Goal: Task Accomplishment & Management: Complete application form

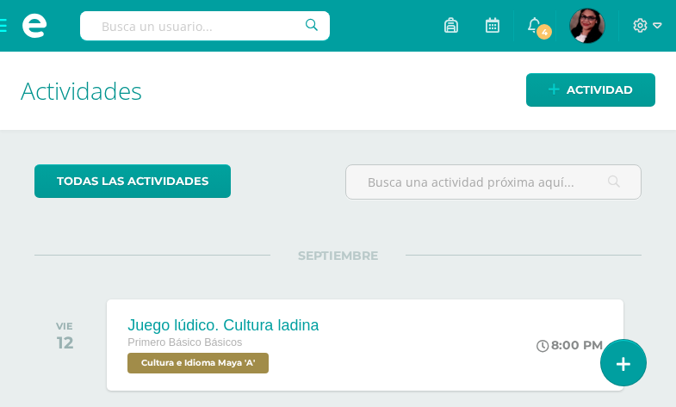
click at [5, 22] on span at bounding box center [34, 26] width 69 height 52
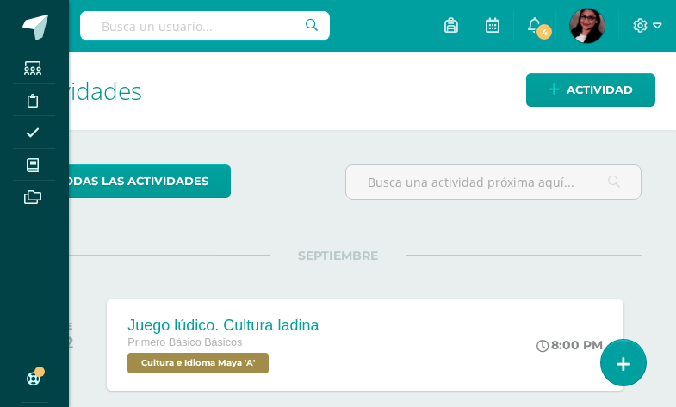
click at [38, 164] on icon at bounding box center [33, 165] width 12 height 14
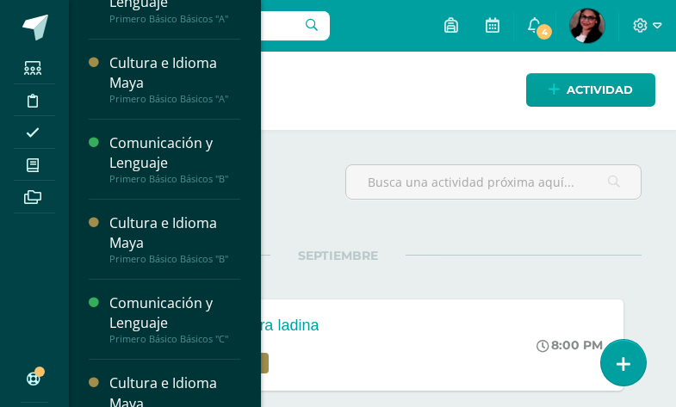
scroll to position [531, 0]
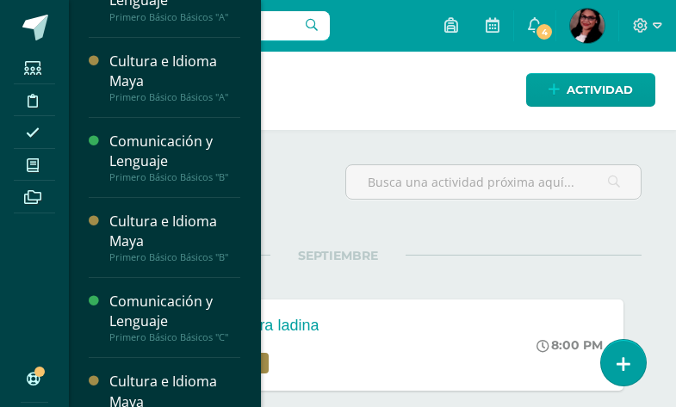
click at [199, 78] on div "Cultura e Idioma Maya" at bounding box center [174, 72] width 131 height 40
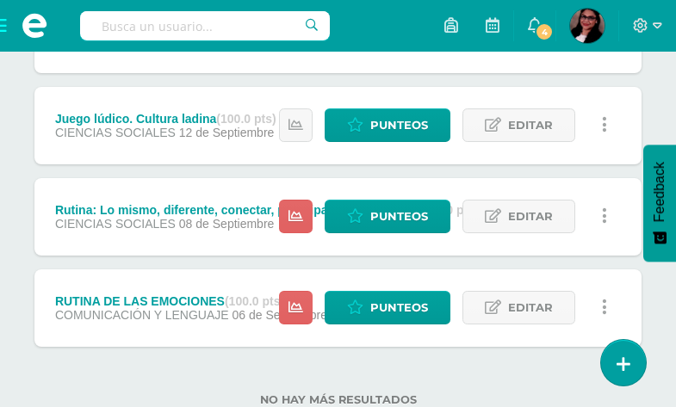
scroll to position [602, 0]
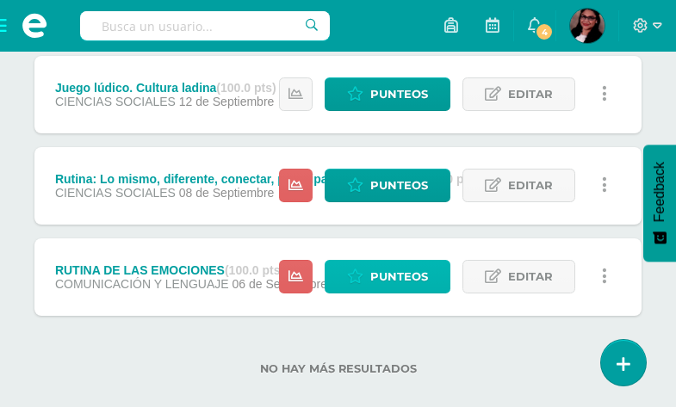
click at [423, 279] on span "Punteos" at bounding box center [399, 277] width 58 height 32
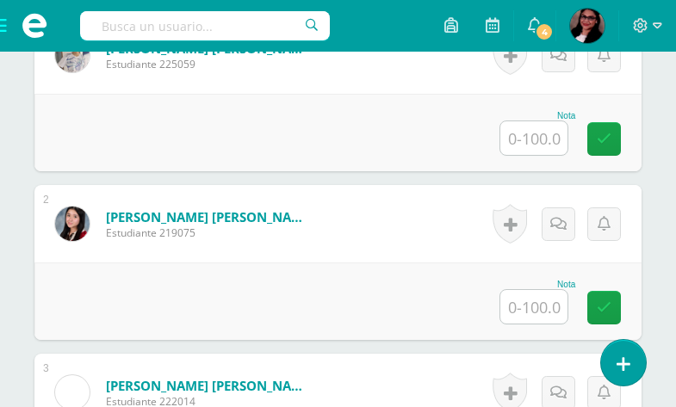
scroll to position [546, 0]
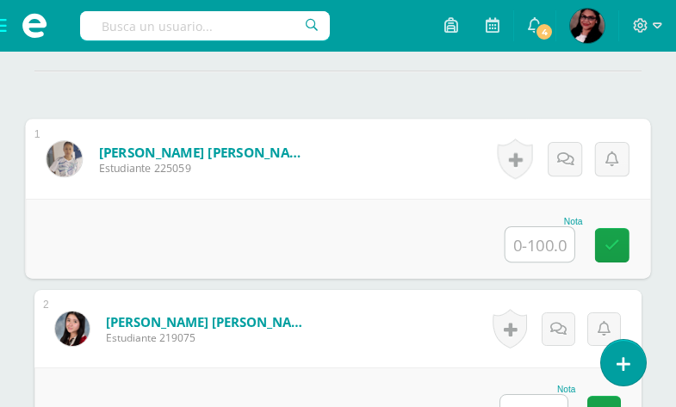
click at [539, 239] on input "text" at bounding box center [540, 244] width 69 height 34
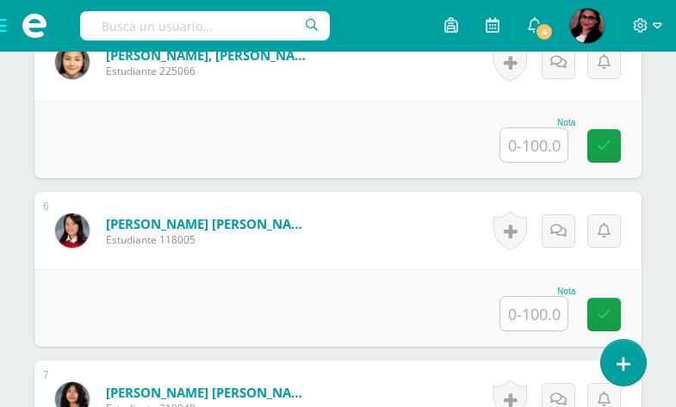
scroll to position [1326, 0]
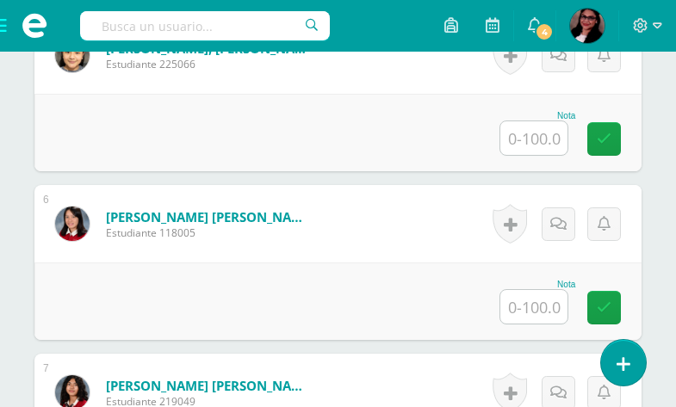
type input "95"
click at [546, 317] on input "text" at bounding box center [533, 307] width 67 height 34
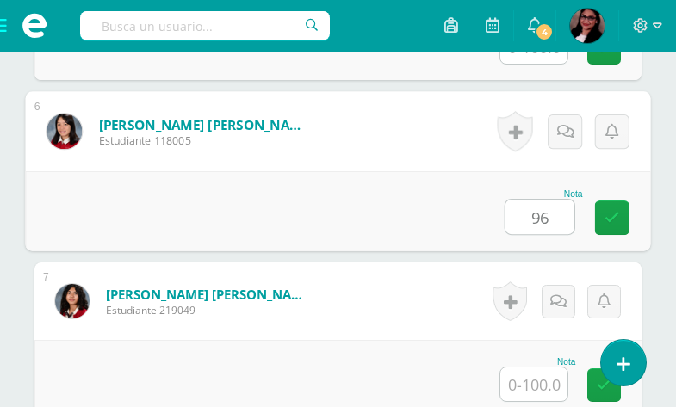
scroll to position [1469, 0]
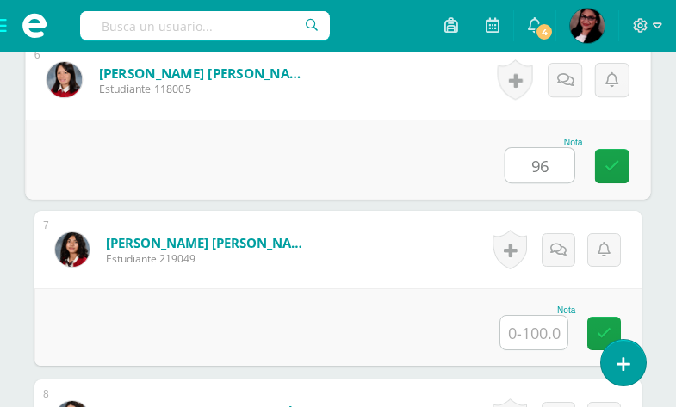
type input "96"
click at [556, 325] on input "text" at bounding box center [533, 333] width 67 height 34
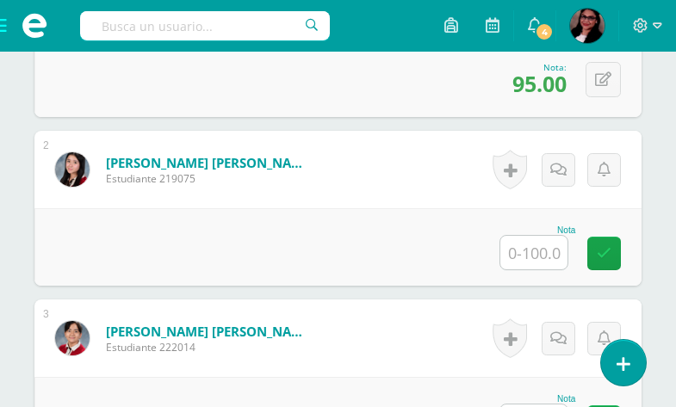
scroll to position [762, 0]
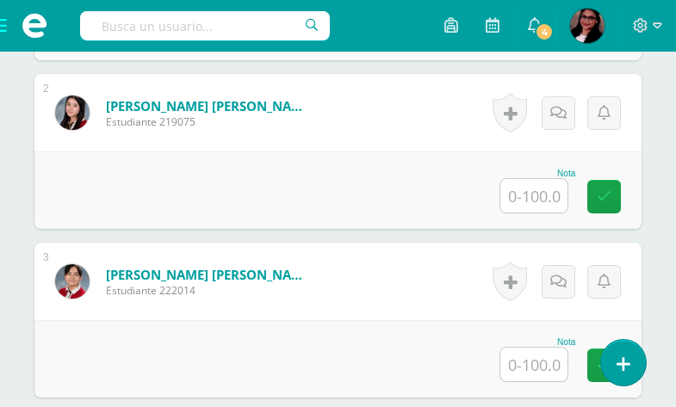
type input "90"
click at [526, 198] on input "text" at bounding box center [533, 196] width 67 height 34
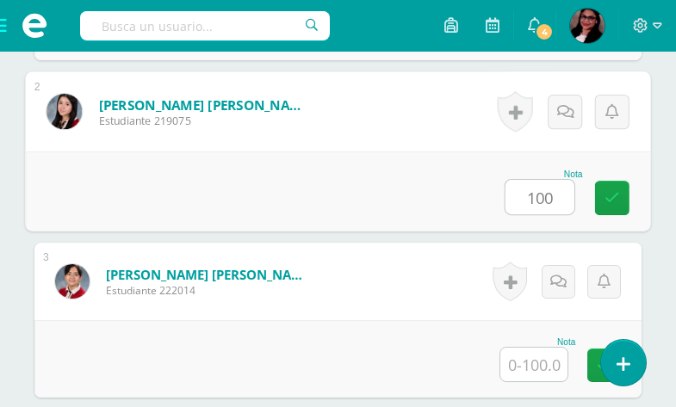
type input "100"
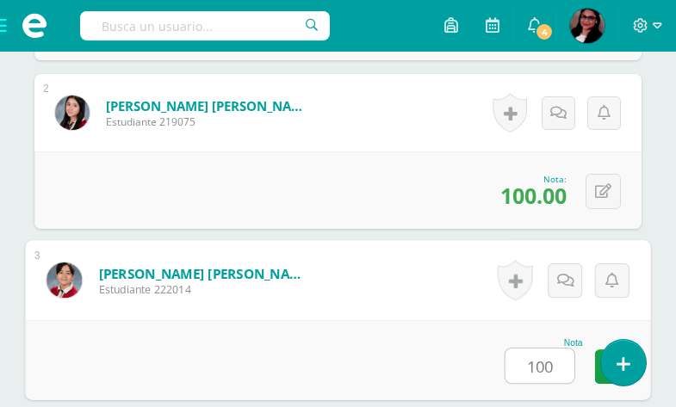
type input "100"
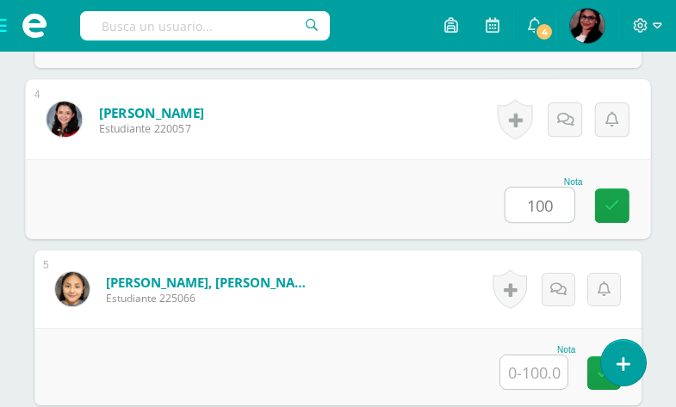
type input "100"
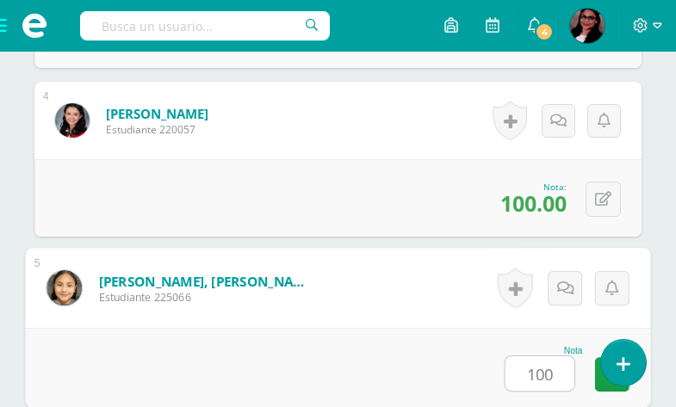
type input "100"
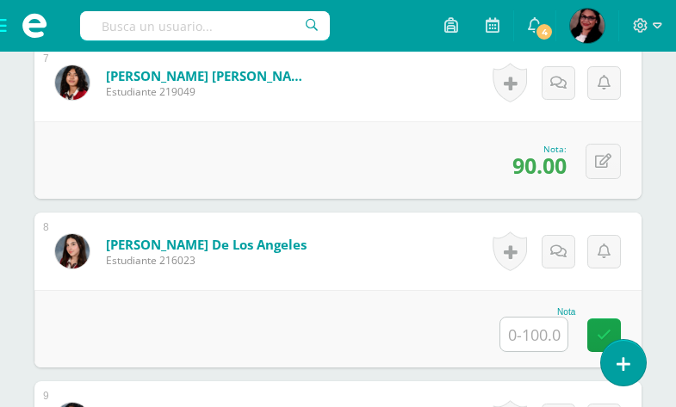
scroll to position [1718, 0]
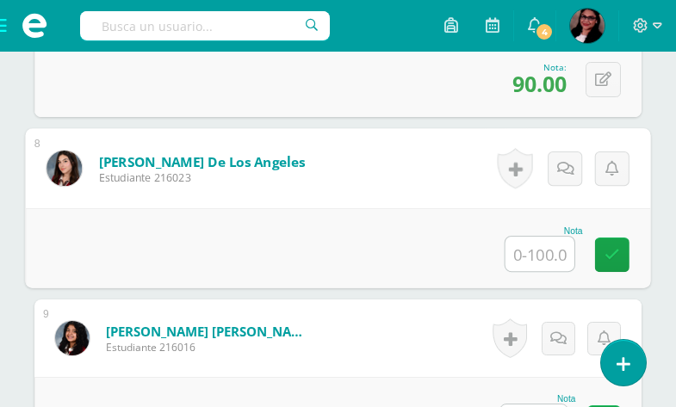
click at [533, 259] on input "text" at bounding box center [540, 254] width 69 height 34
type input "100"
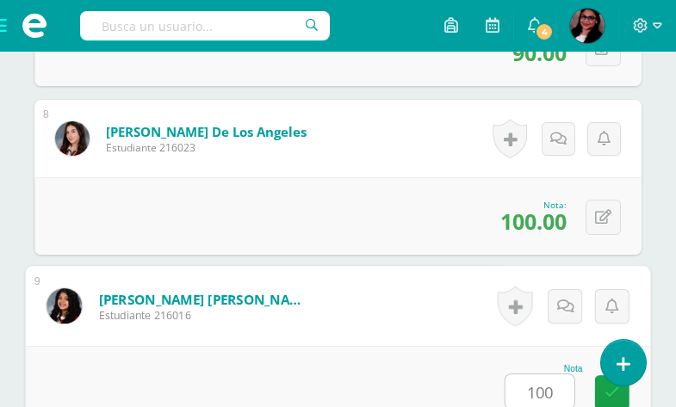
type input "100"
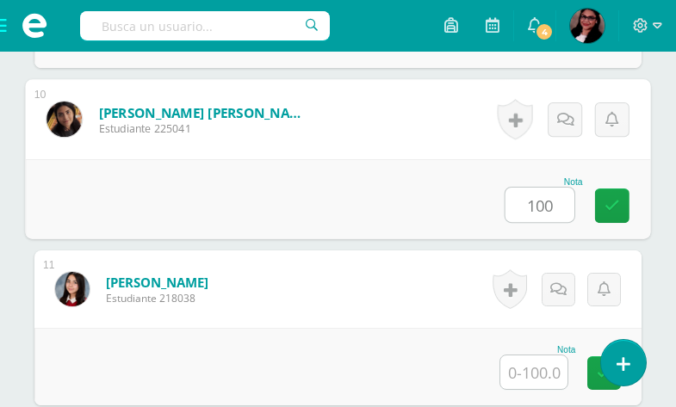
type input "100"
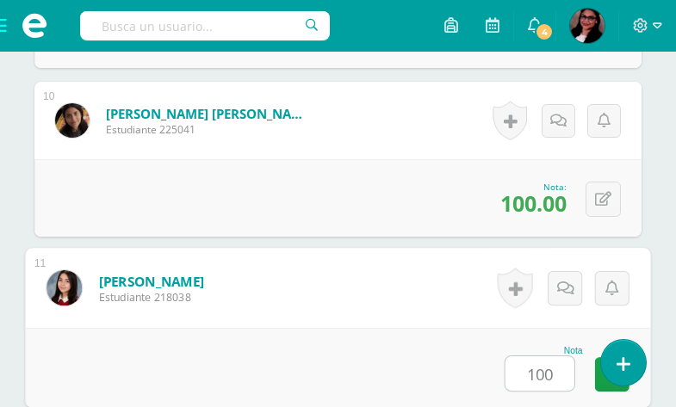
type input "100"
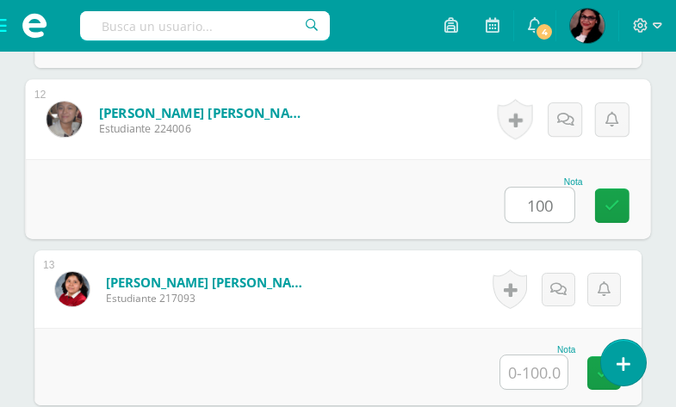
type input "100"
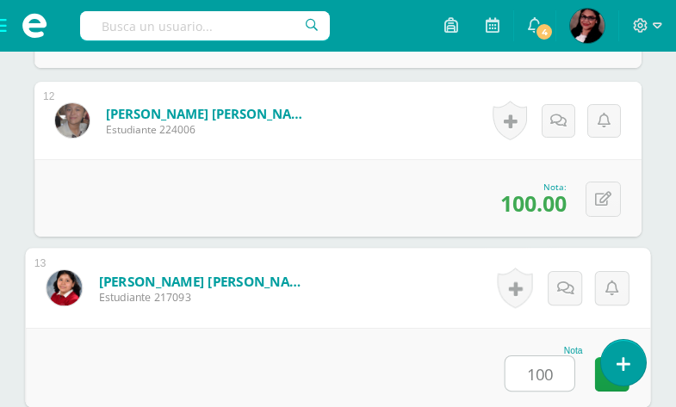
type input "100"
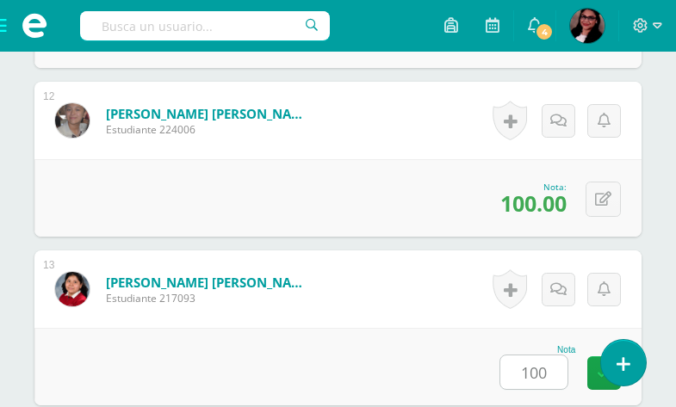
scroll to position [2780, 0]
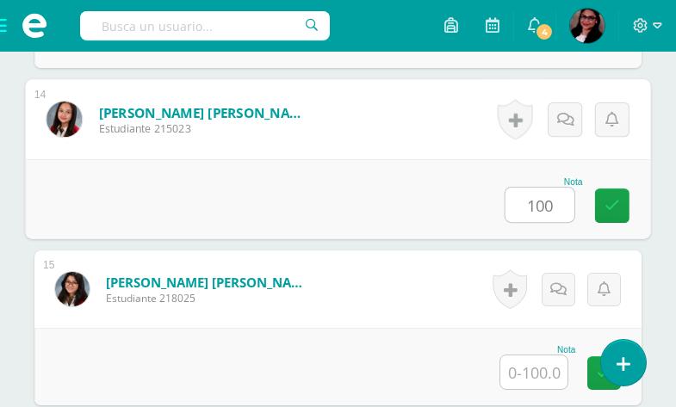
type input "100"
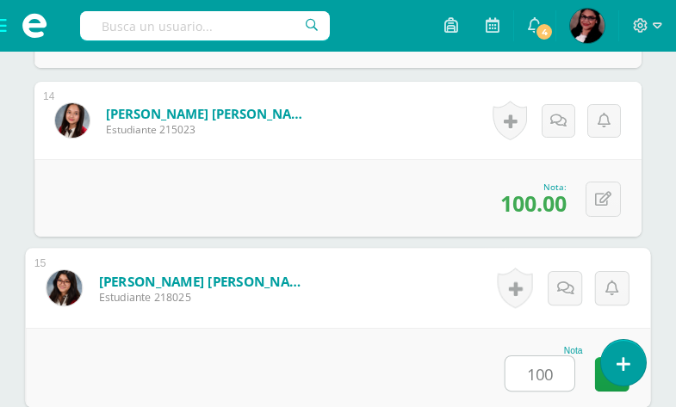
type input "100"
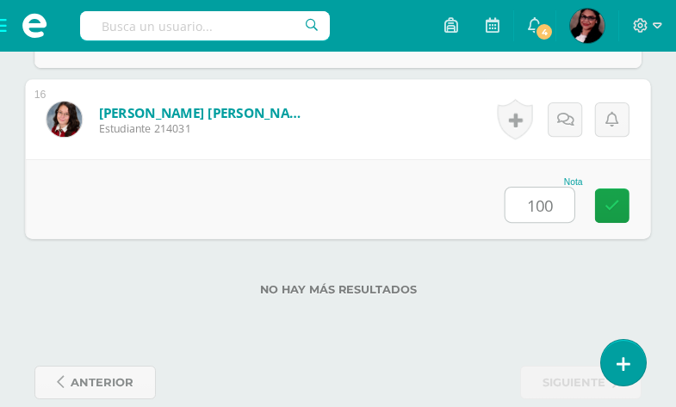
type input "100"
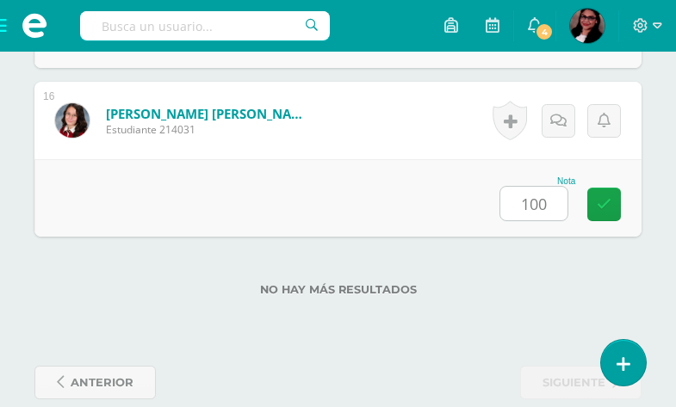
click at [510, 282] on div "No hay más resultados" at bounding box center [337, 277] width 607 height 80
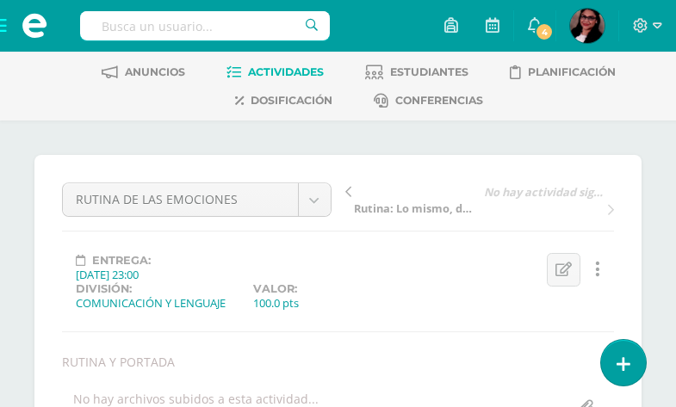
scroll to position [0, 0]
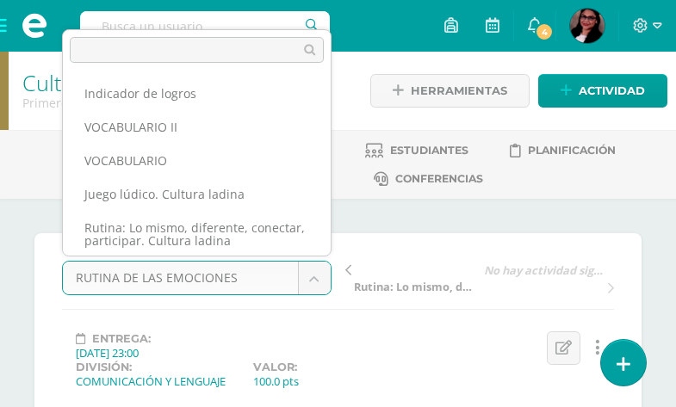
scroll to position [35, 0]
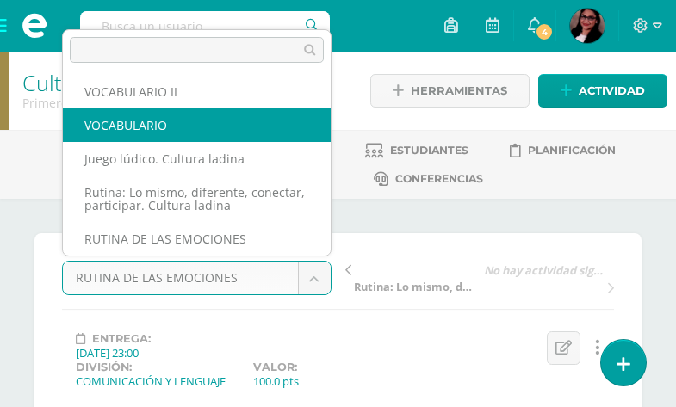
select select "/dashboard/teacher/grade-activity/206668/"
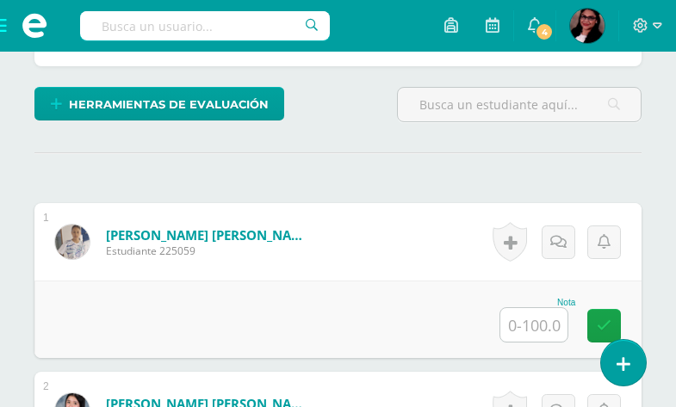
scroll to position [603, 0]
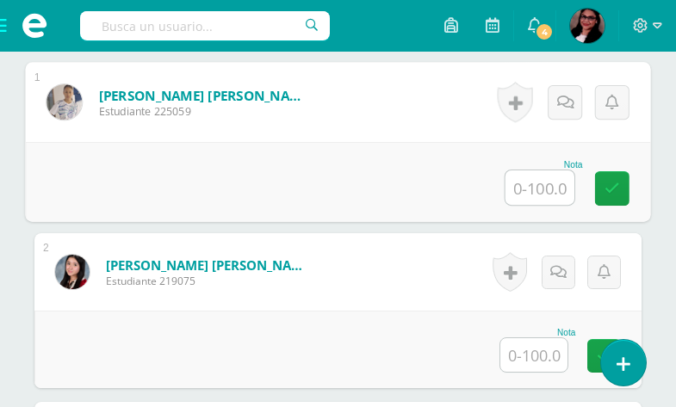
click at [547, 180] on input "text" at bounding box center [540, 188] width 69 height 34
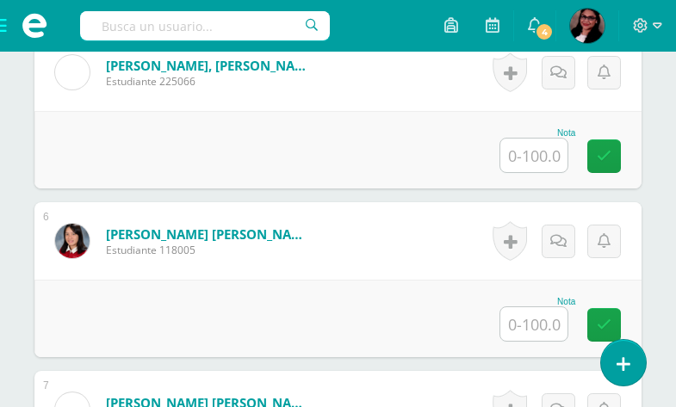
scroll to position [1366, 0]
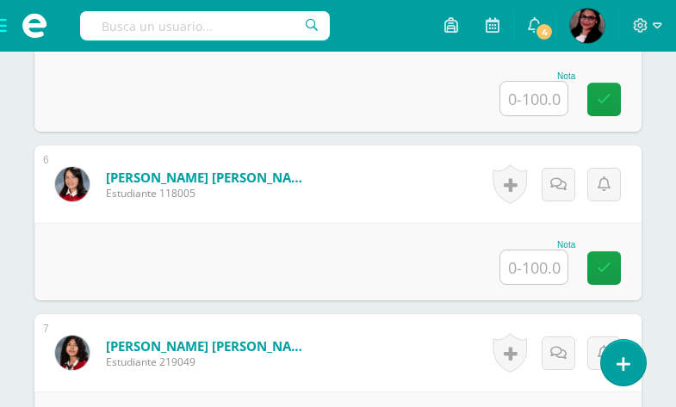
type input "95"
click at [530, 276] on input "text" at bounding box center [533, 268] width 67 height 34
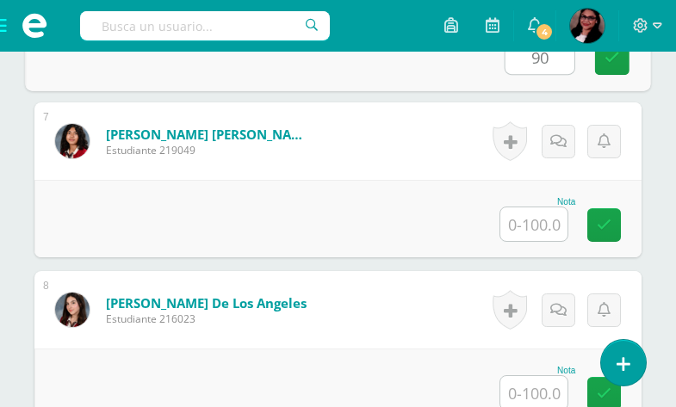
scroll to position [1439, 0]
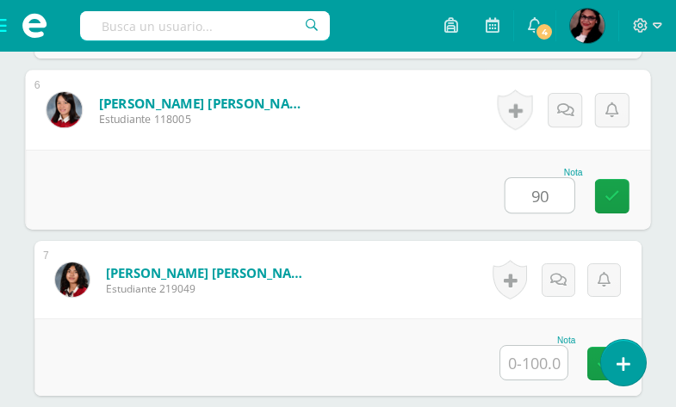
type input "90"
click at [546, 371] on input "text" at bounding box center [533, 363] width 67 height 34
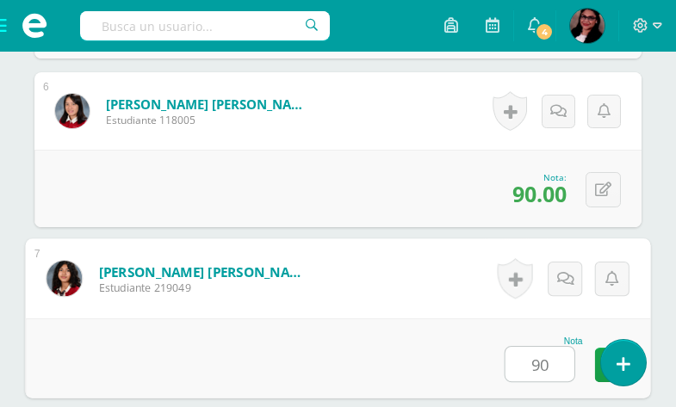
type input "90"
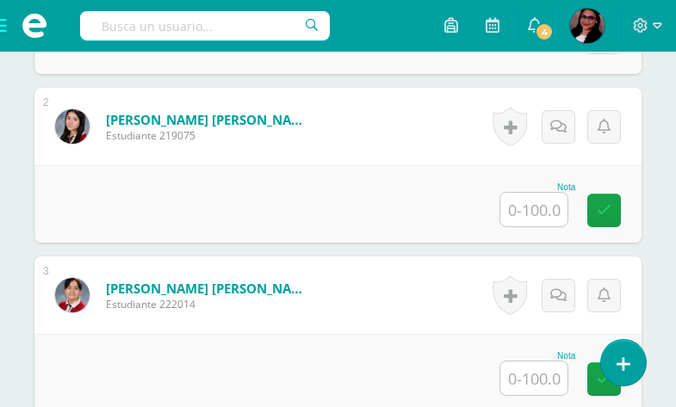
scroll to position [757, 0]
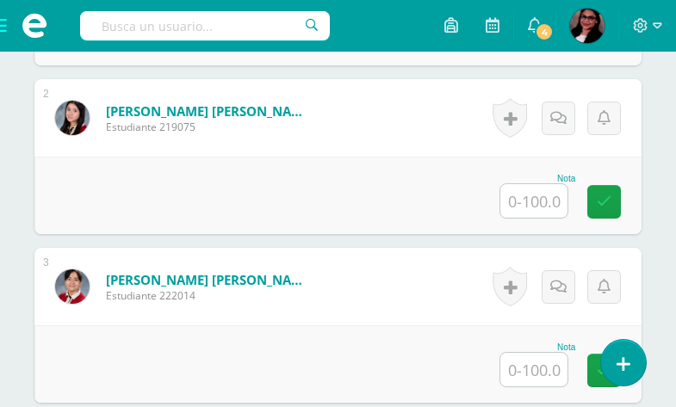
click at [540, 207] on input "text" at bounding box center [533, 201] width 67 height 34
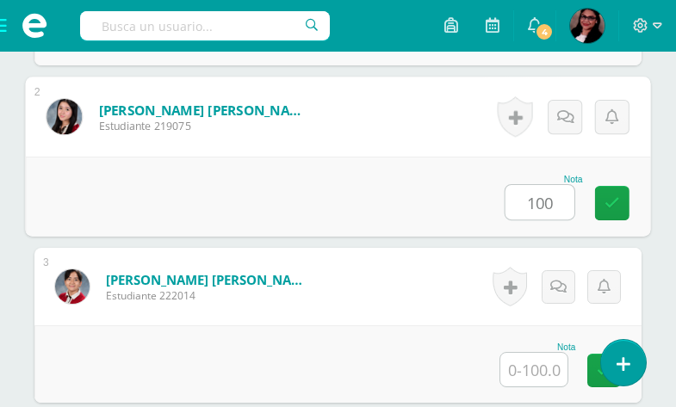
type input "100"
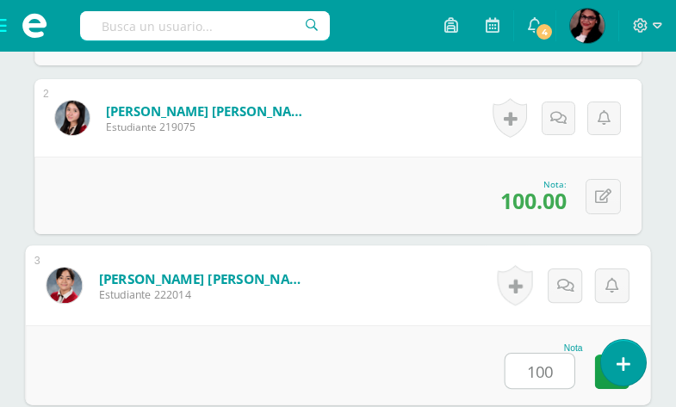
type input "100"
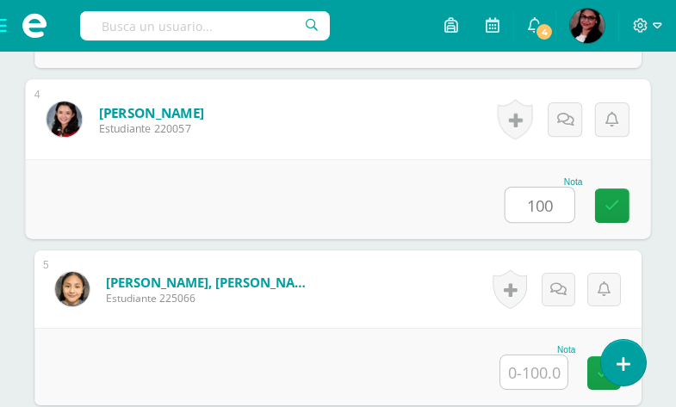
type input "100"
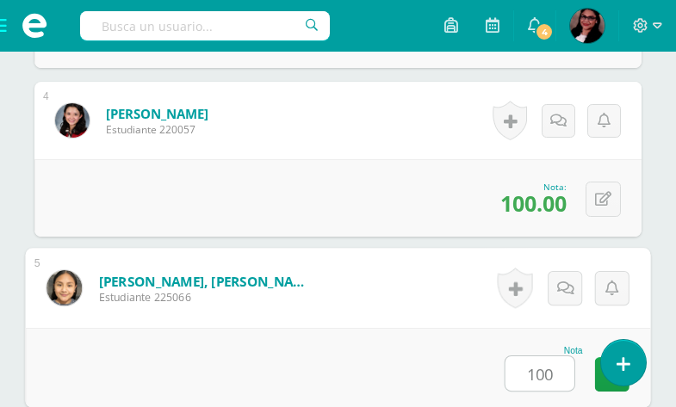
type input "100"
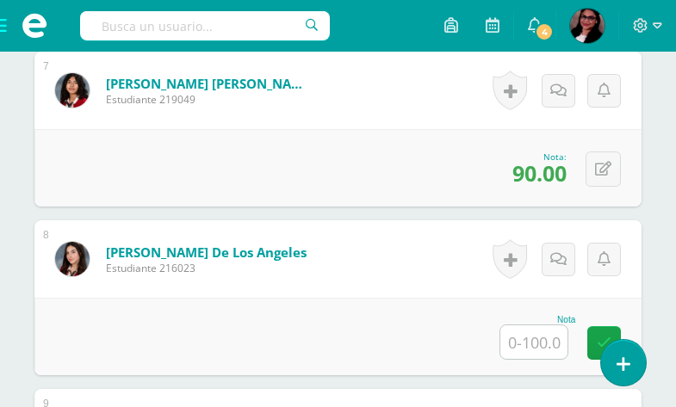
scroll to position [1685, 0]
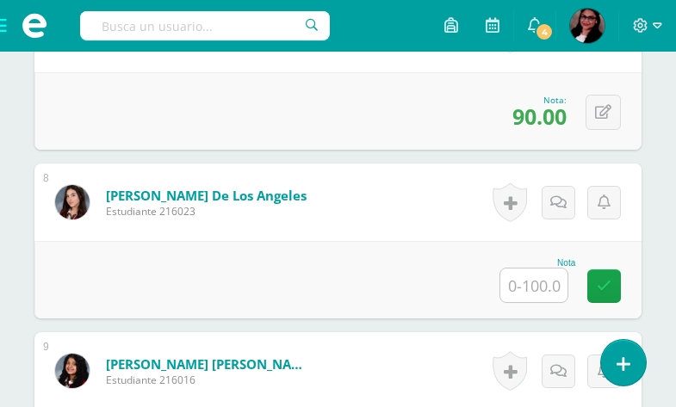
click at [555, 282] on input "text" at bounding box center [533, 286] width 67 height 34
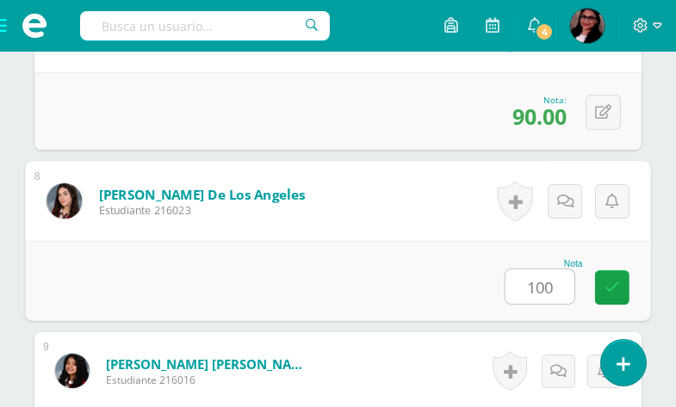
type input "100"
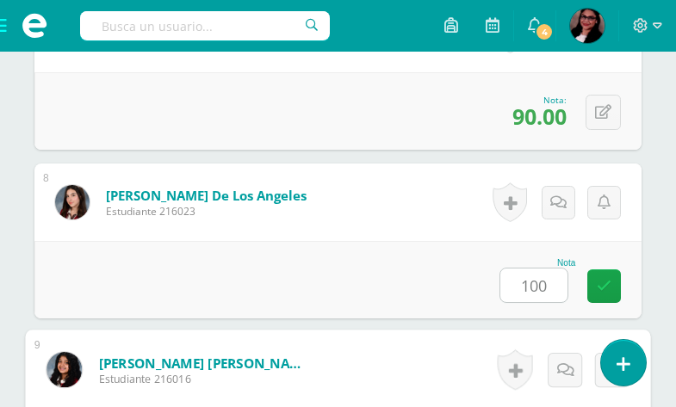
scroll to position [1936, 0]
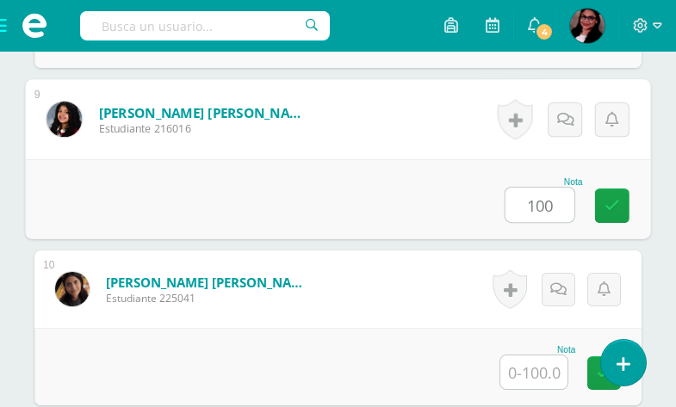
type input "100"
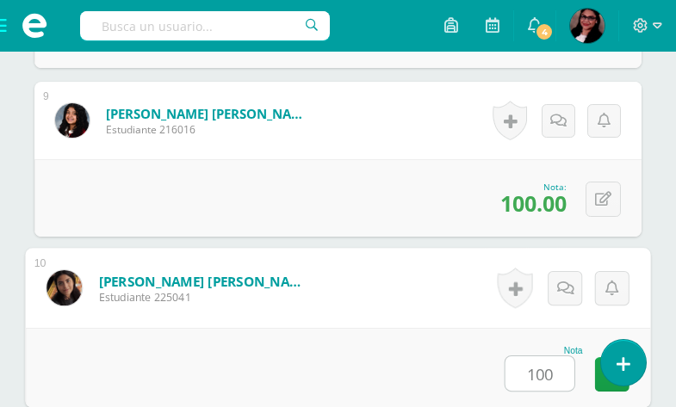
type input "100"
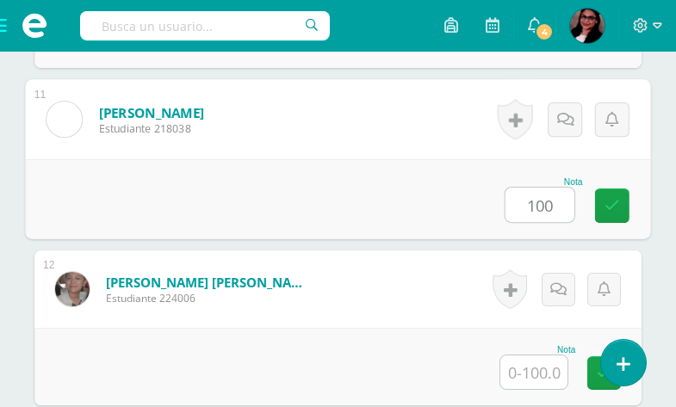
type input "100"
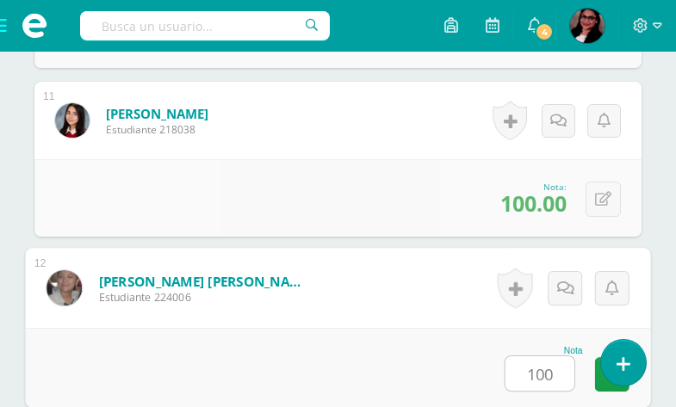
type input "100"
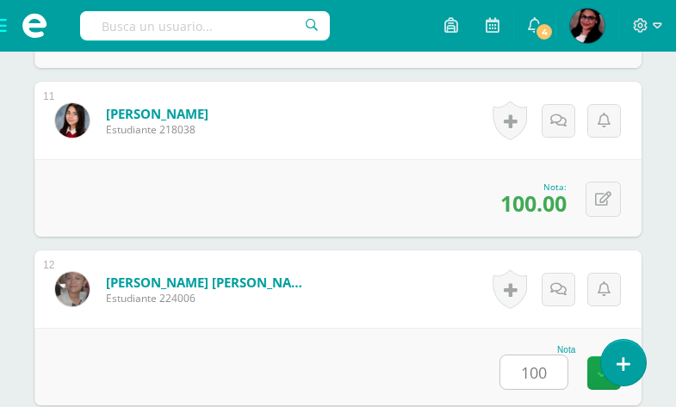
scroll to position [2611, 0]
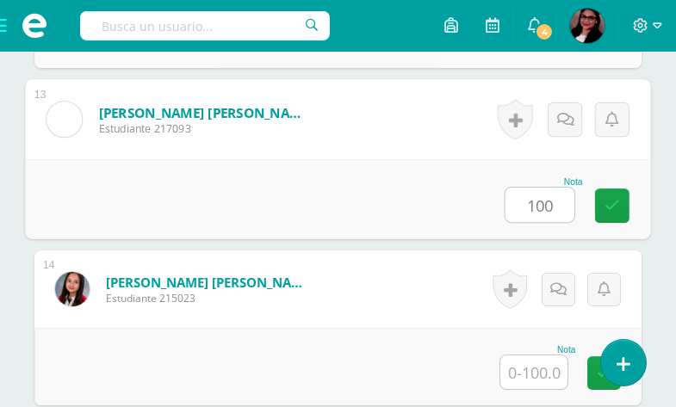
type input "100"
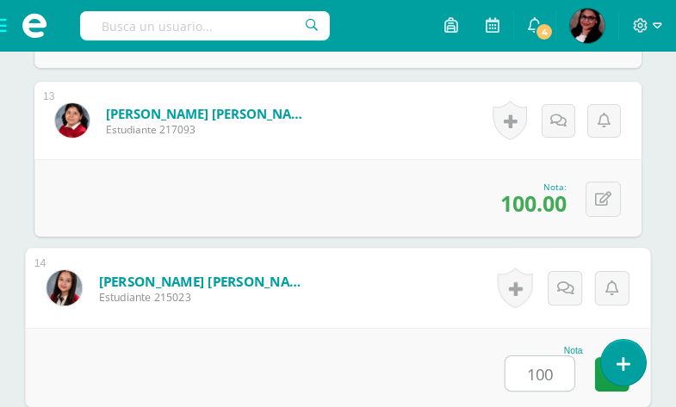
type input "100"
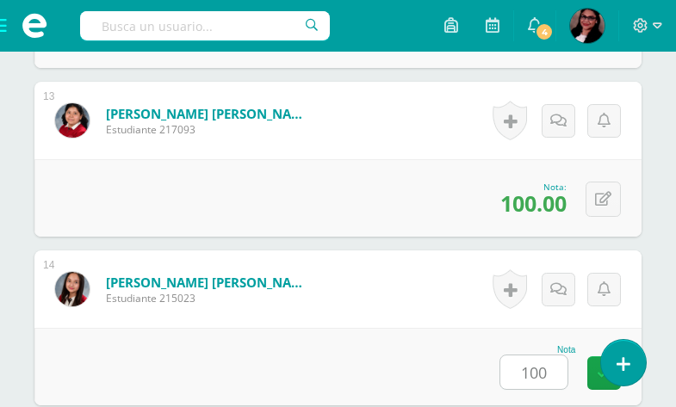
scroll to position [2949, 0]
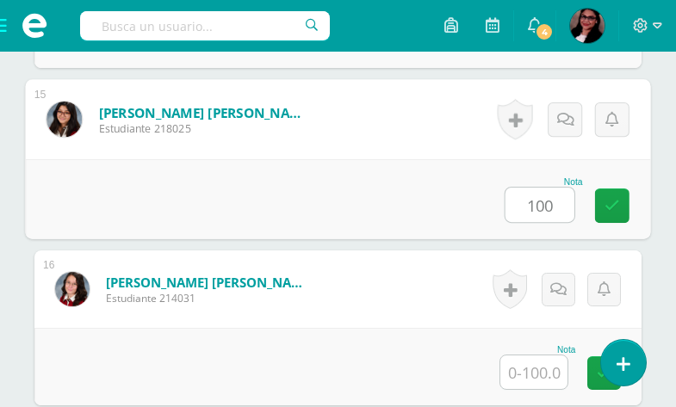
type input "100"
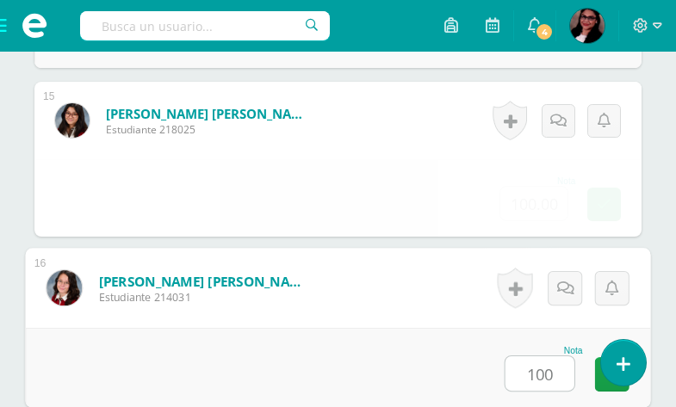
type input "100"
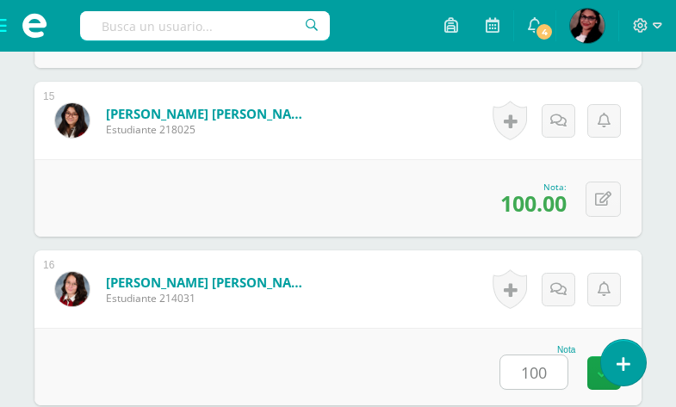
scroll to position [3144, 0]
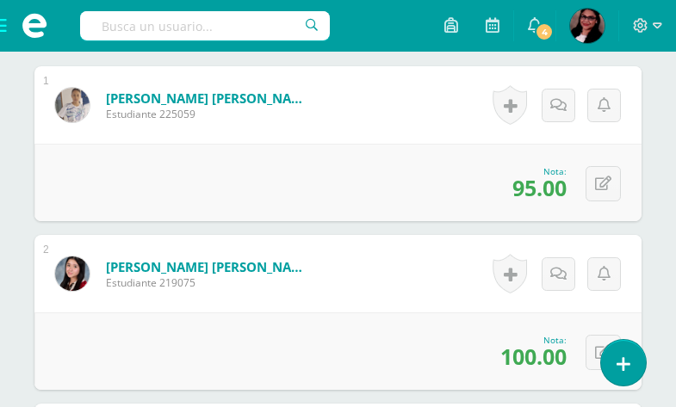
scroll to position [0, 0]
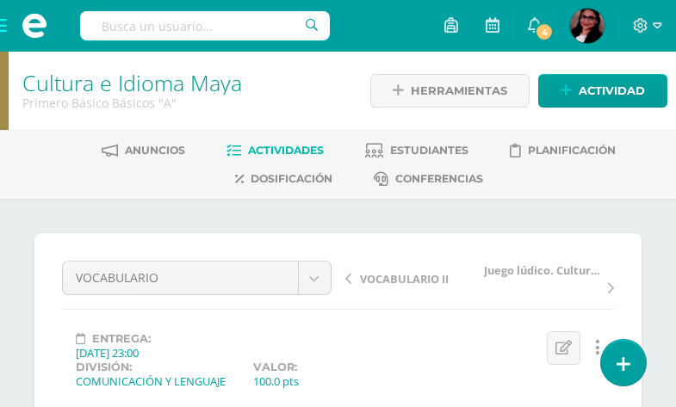
click at [3, 84] on div at bounding box center [4, 91] width 9 height 78
click at [0, 90] on div at bounding box center [4, 91] width 9 height 78
click at [4, 97] on div at bounding box center [4, 91] width 9 height 78
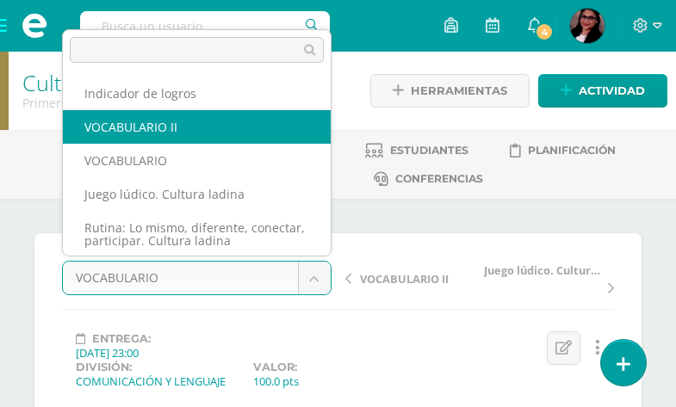
select select "/dashboard/teacher/grade-activity/206669/"
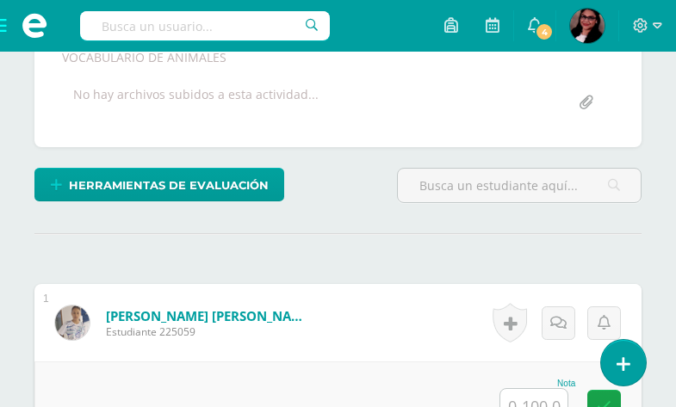
scroll to position [424, 0]
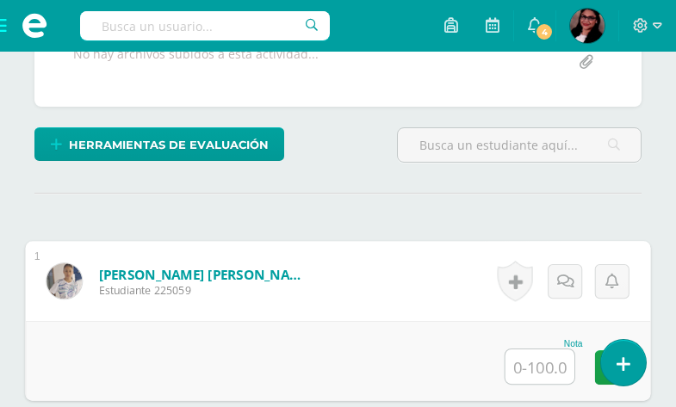
click at [551, 366] on input "text" at bounding box center [540, 367] width 69 height 34
type input "100"
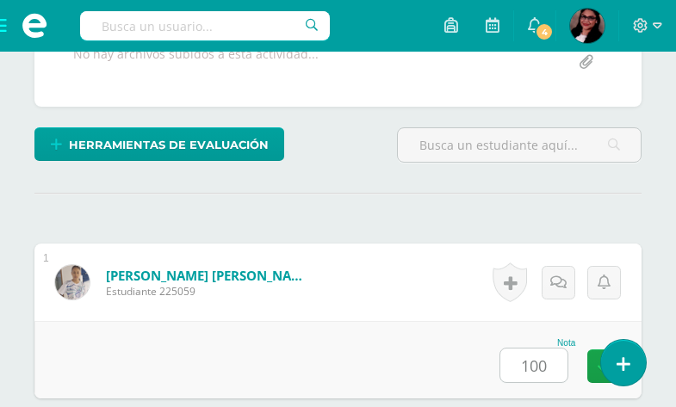
scroll to position [754, 0]
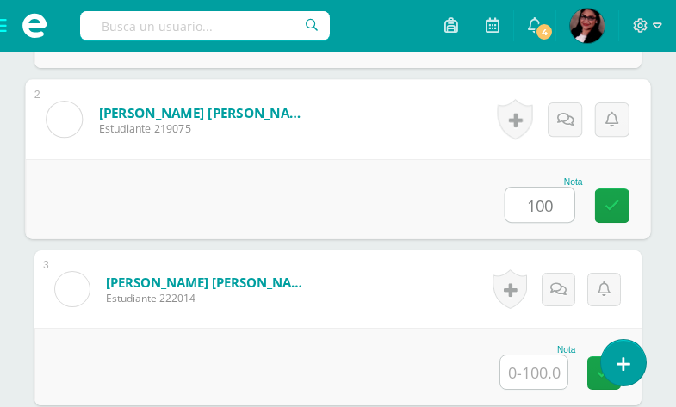
type input "100"
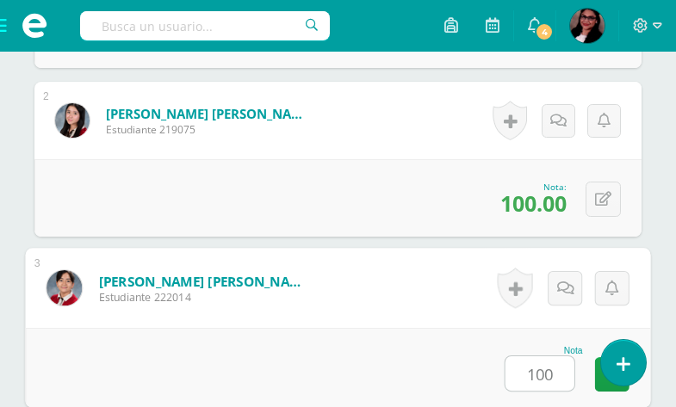
type input "100"
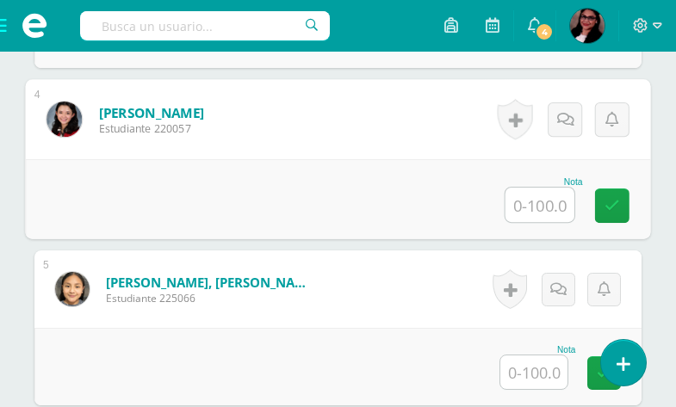
type input "1"
type input "95"
click at [540, 375] on input "text" at bounding box center [533, 373] width 67 height 34
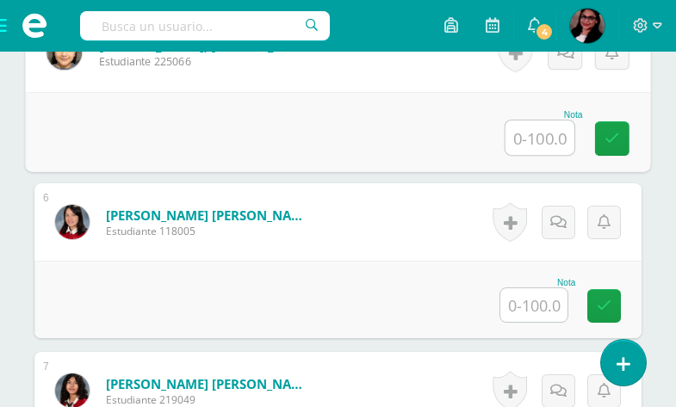
scroll to position [1336, 0]
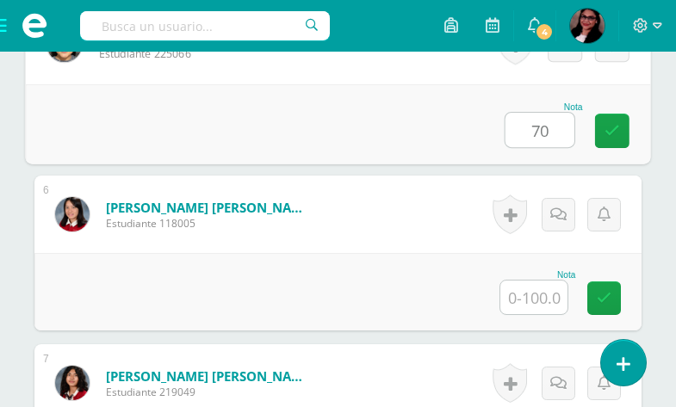
type input "70"
click at [555, 307] on input "text" at bounding box center [533, 298] width 67 height 34
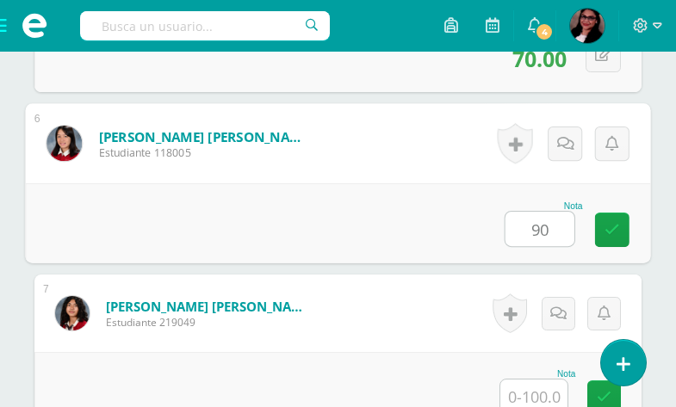
scroll to position [1434, 0]
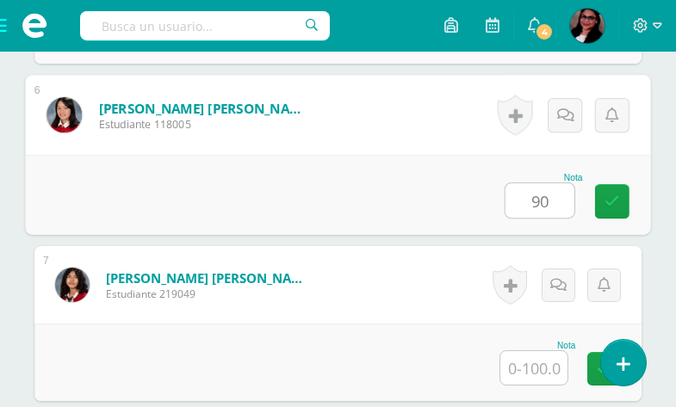
type input "90"
click at [545, 375] on input "text" at bounding box center [533, 368] width 67 height 34
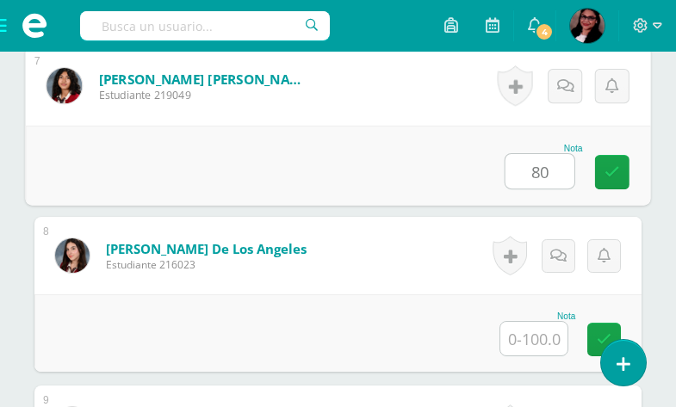
scroll to position [1668, 0]
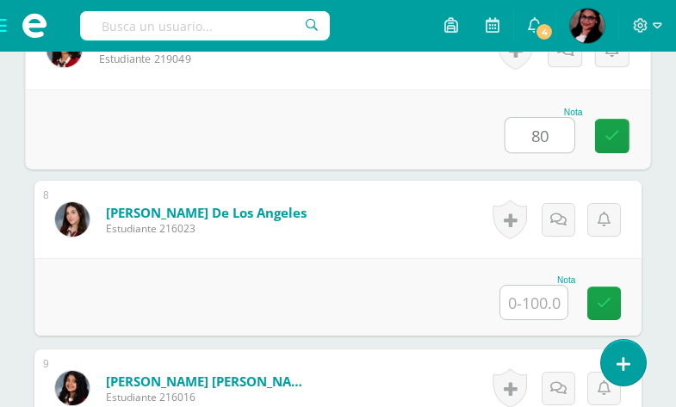
type input "80"
click at [553, 317] on input "text" at bounding box center [533, 303] width 67 height 34
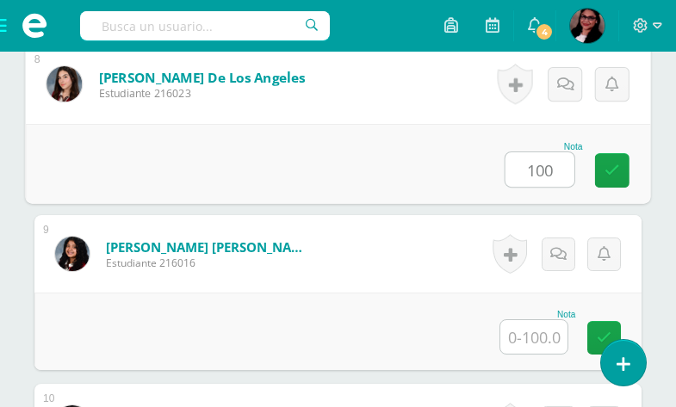
scroll to position [1821, 0]
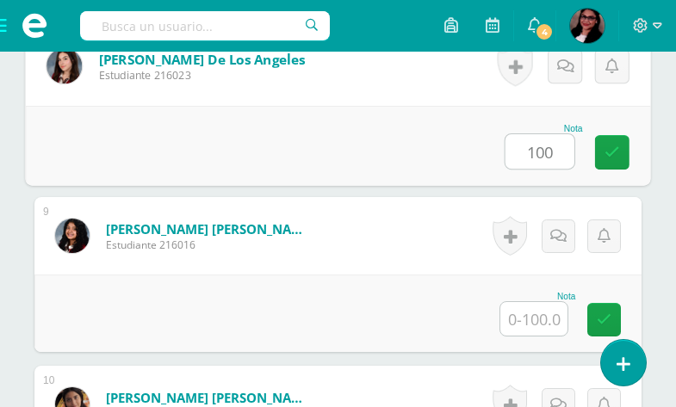
type input "100"
click at [555, 326] on input "text" at bounding box center [533, 319] width 67 height 34
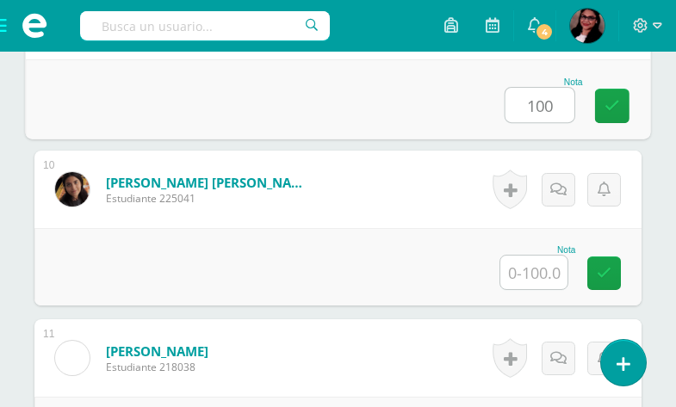
scroll to position [2044, 0]
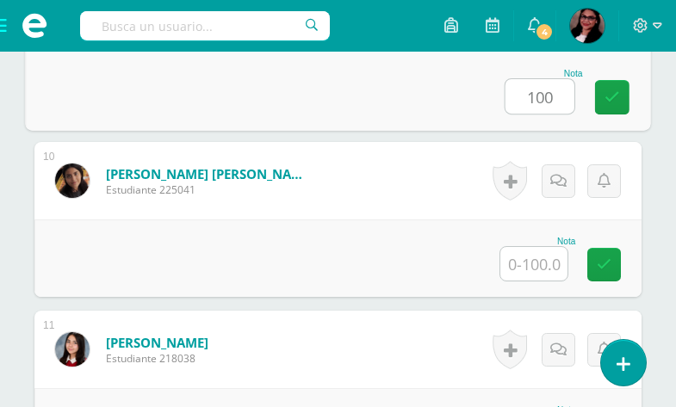
type input "100"
click at [538, 266] on input "text" at bounding box center [533, 264] width 67 height 34
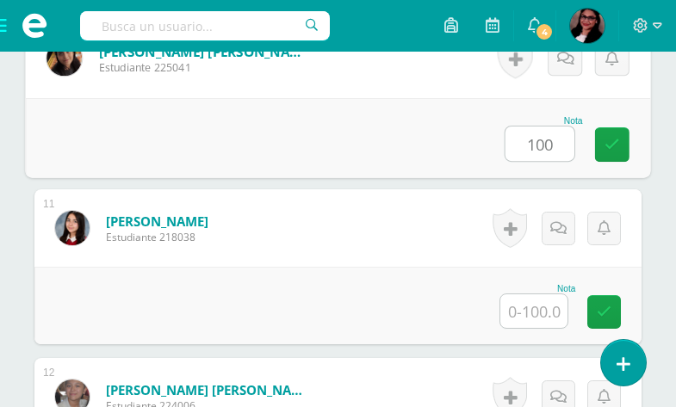
scroll to position [2170, 0]
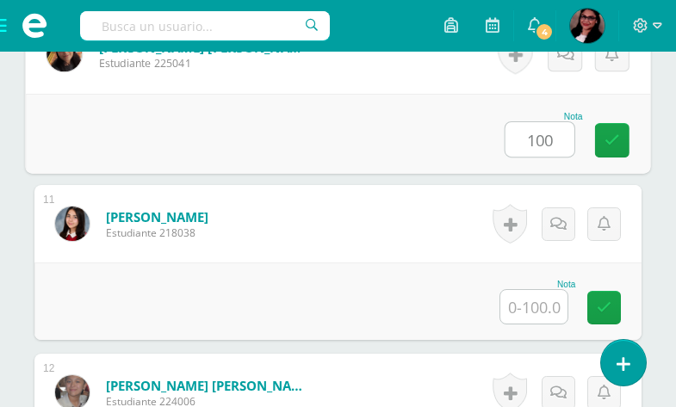
type input "100"
click at [545, 313] on input "text" at bounding box center [533, 307] width 67 height 34
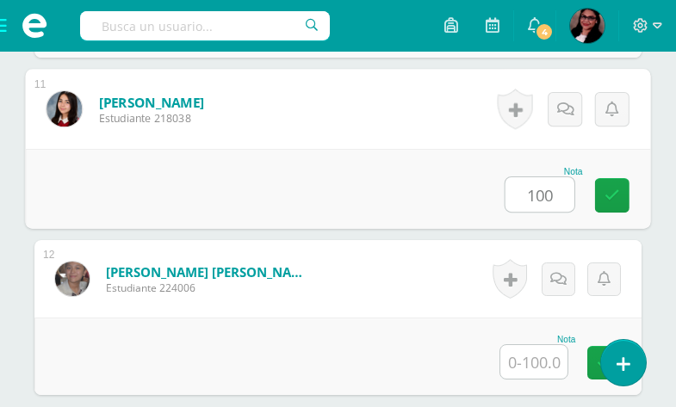
scroll to position [2301, 0]
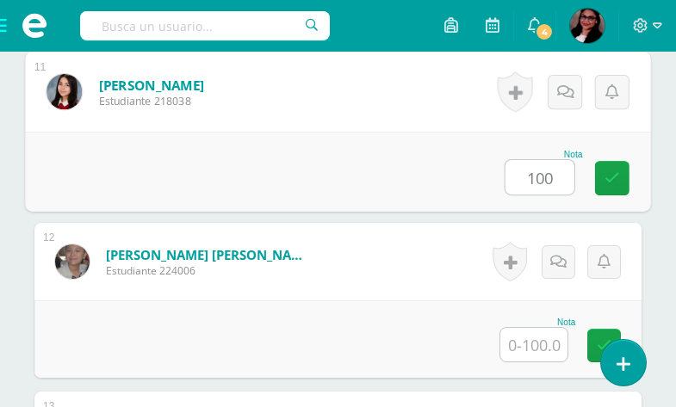
type input "100"
click at [554, 343] on input "text" at bounding box center [533, 345] width 67 height 34
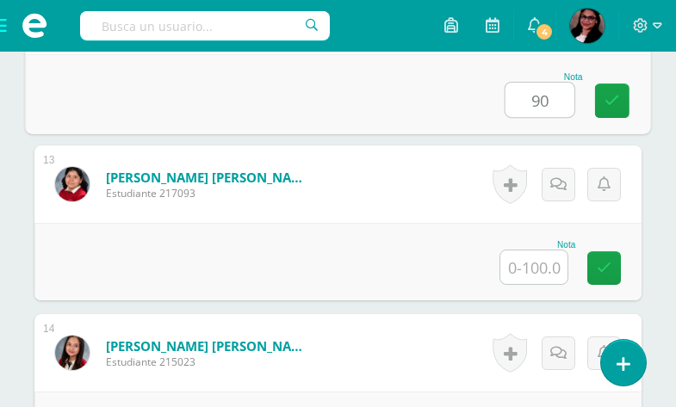
scroll to position [2551, 0]
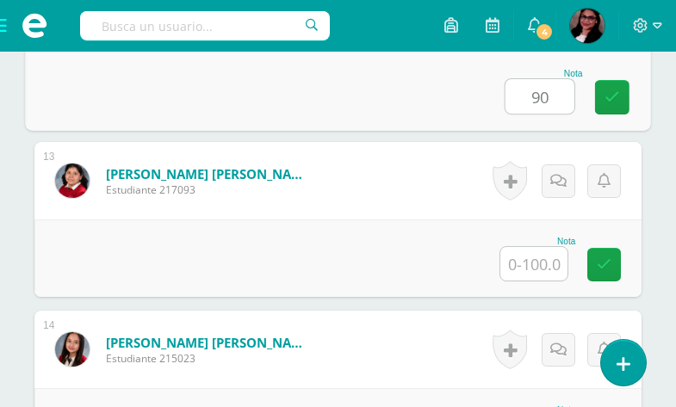
type input "90"
click at [546, 267] on input "text" at bounding box center [533, 264] width 67 height 34
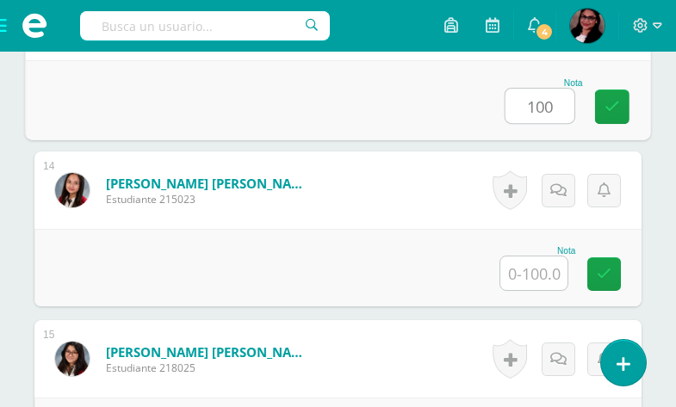
scroll to position [2718, 0]
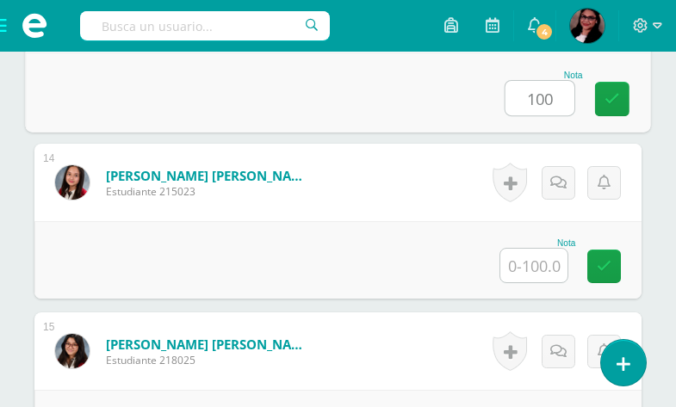
type input "100"
click at [559, 275] on input "text" at bounding box center [533, 266] width 67 height 34
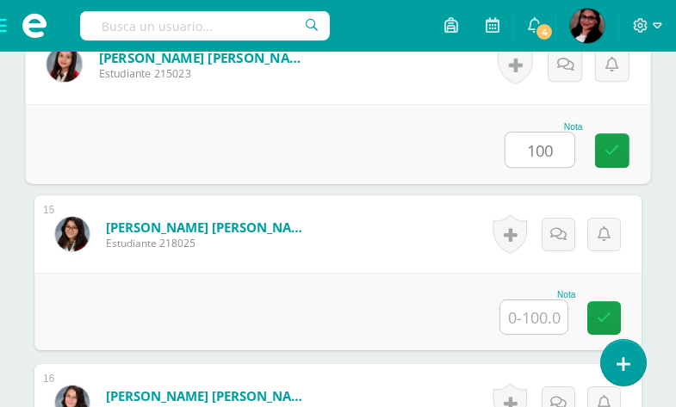
scroll to position [2847, 0]
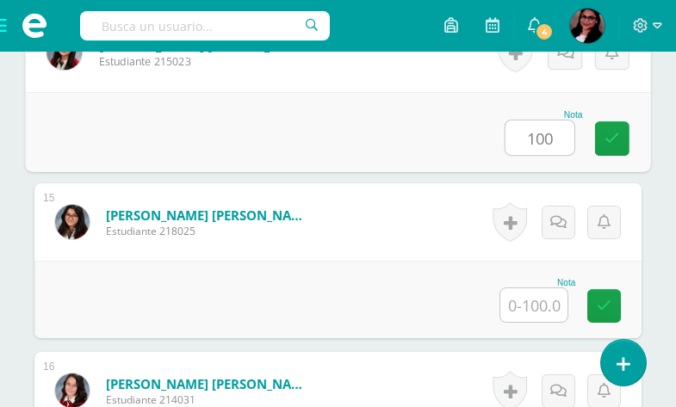
type input "100"
click at [558, 311] on input "text" at bounding box center [533, 306] width 67 height 34
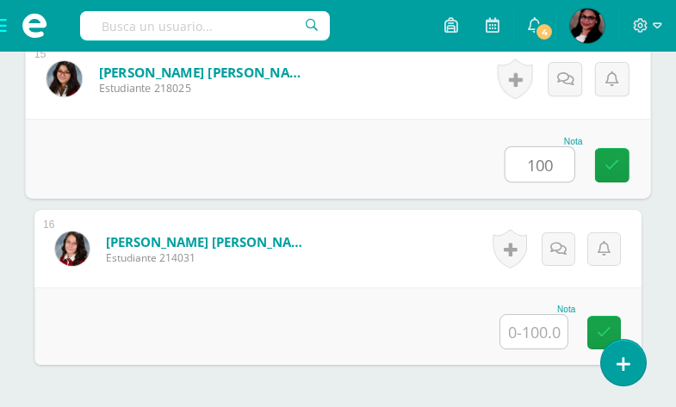
scroll to position [2992, 0]
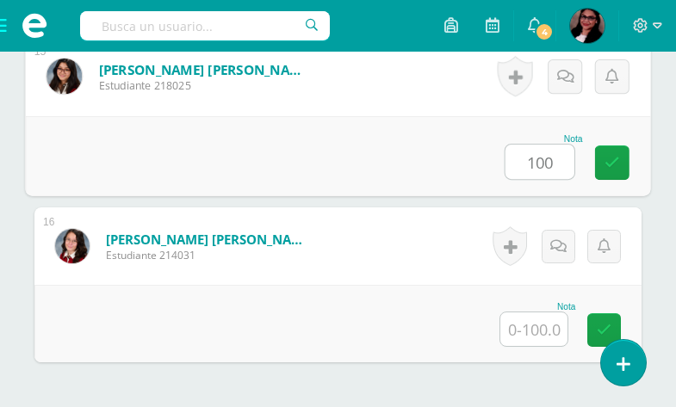
type input "100"
click at [542, 325] on input "text" at bounding box center [533, 330] width 67 height 34
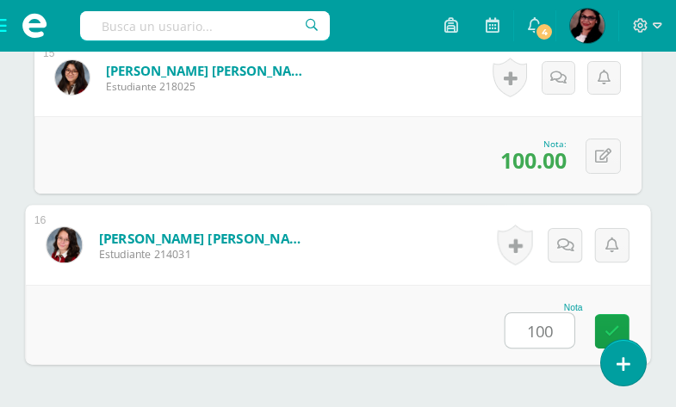
type input "100"
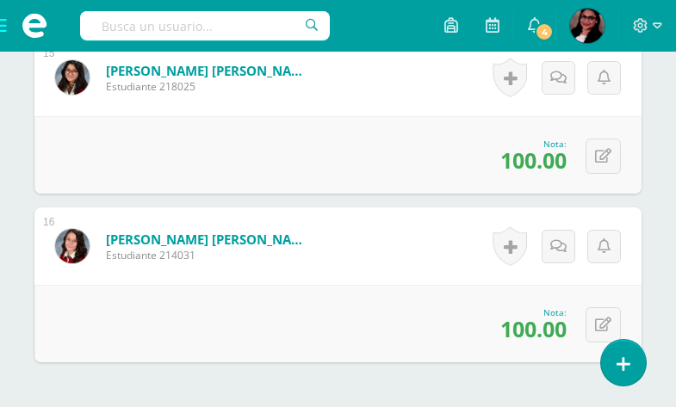
click at [542, 24] on span "4" at bounding box center [544, 31] width 19 height 19
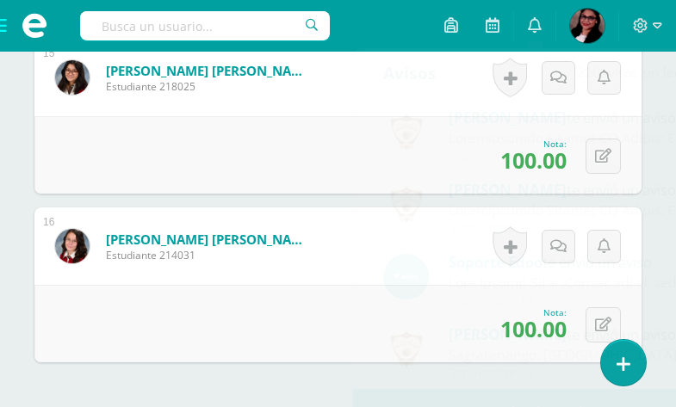
click at [300, 127] on div "0 Logros Logros obtenidos Aún no hay logros agregados Nota: 100.00" at bounding box center [337, 155] width 607 height 78
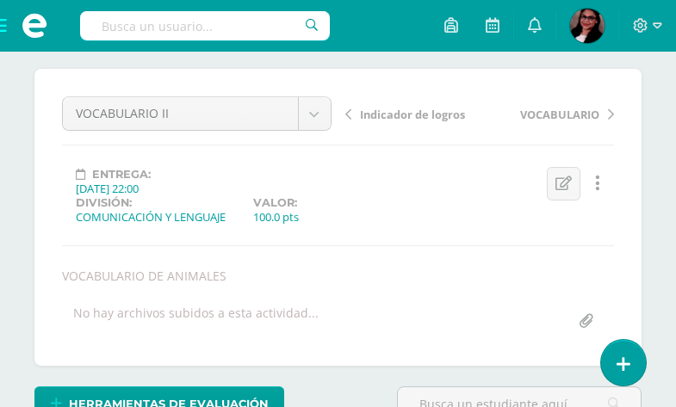
scroll to position [0, 0]
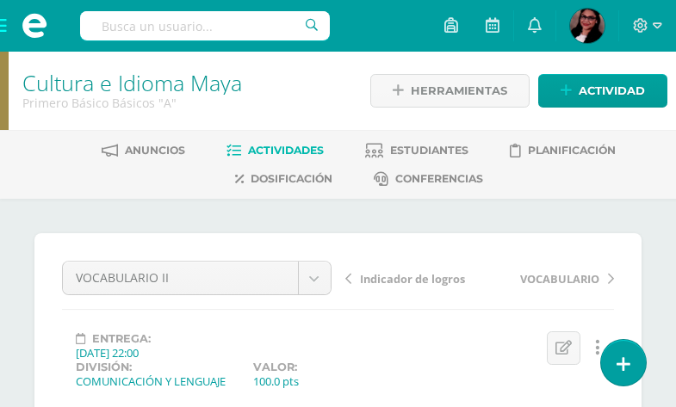
click at [1, 73] on div at bounding box center [4, 91] width 9 height 78
click at [0, 87] on div at bounding box center [4, 91] width 9 height 78
click at [0, 22] on span at bounding box center [34, 26] width 69 height 52
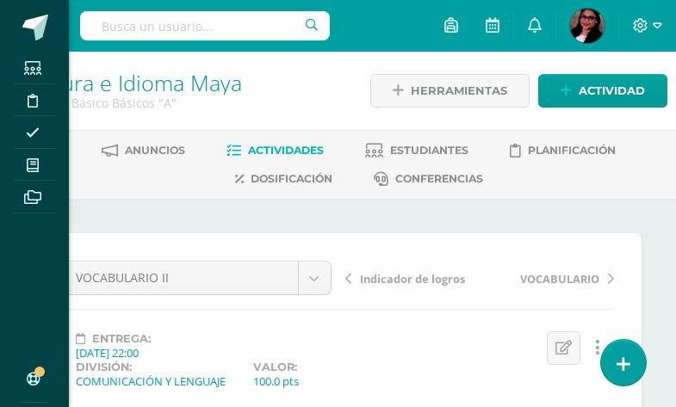
click at [31, 164] on icon at bounding box center [33, 165] width 12 height 14
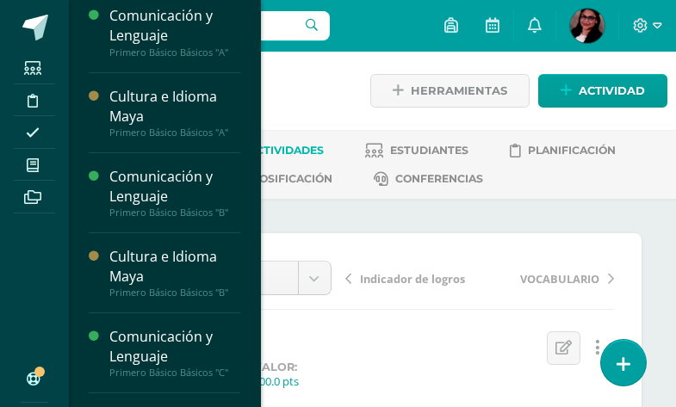
scroll to position [497, 0]
click at [159, 320] on span "Actividades" at bounding box center [161, 321] width 66 height 16
